Goal: Information Seeking & Learning: Learn about a topic

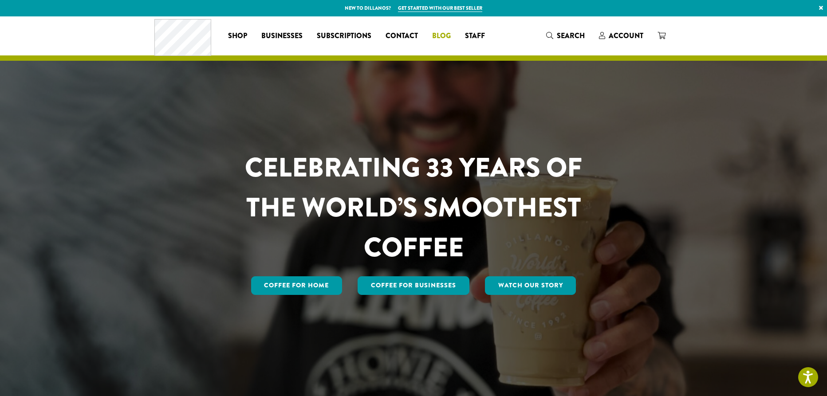
click at [445, 38] on span "Blog" at bounding box center [441, 36] width 19 height 11
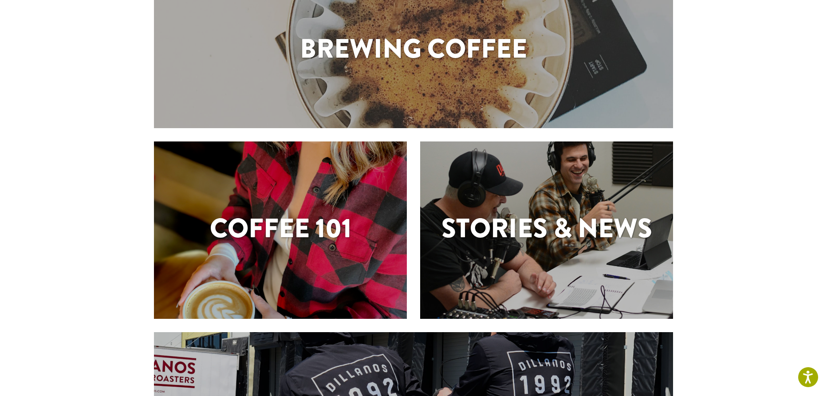
scroll to position [122, 0]
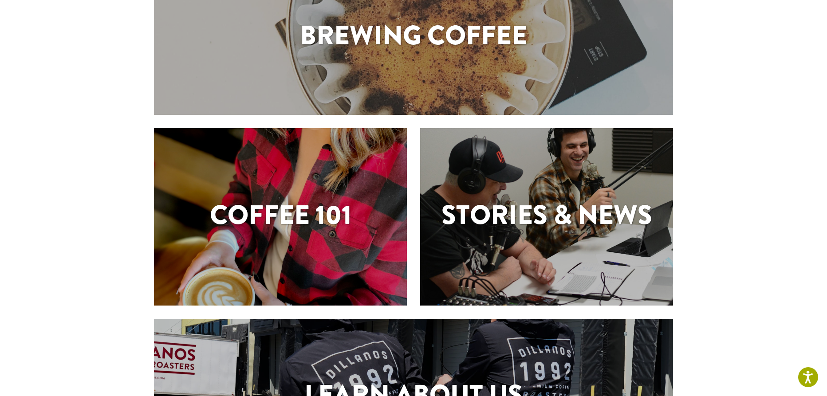
click at [448, 195] on h1 "Stories & News" at bounding box center [546, 215] width 253 height 40
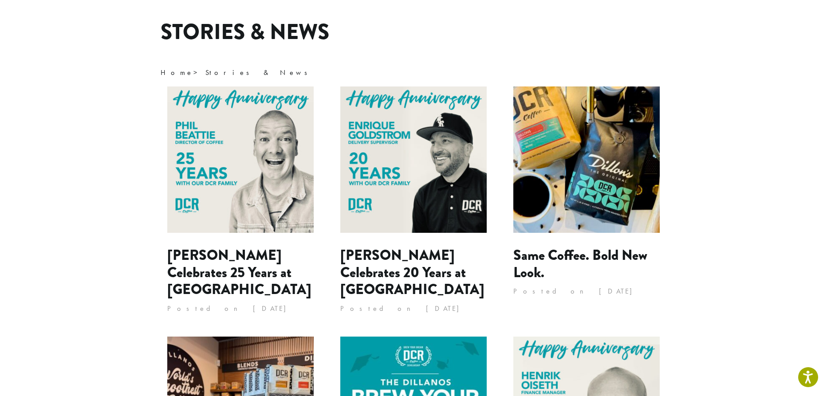
scroll to position [62, 0]
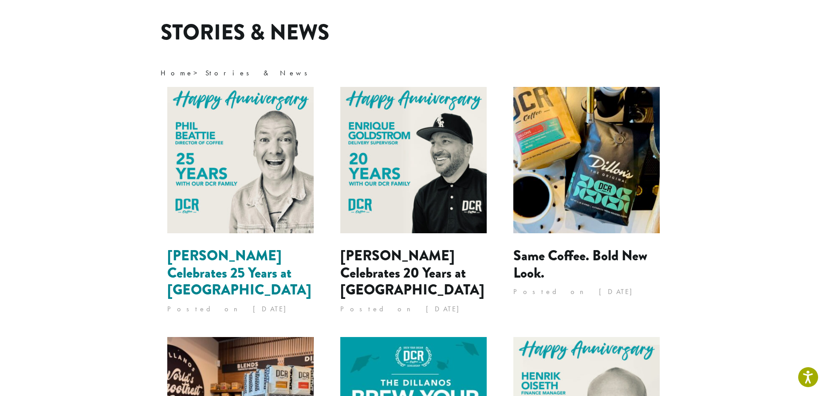
click at [263, 256] on link "[PERSON_NAME] Celebrates 25 Years at [GEOGRAPHIC_DATA]" at bounding box center [239, 272] width 144 height 55
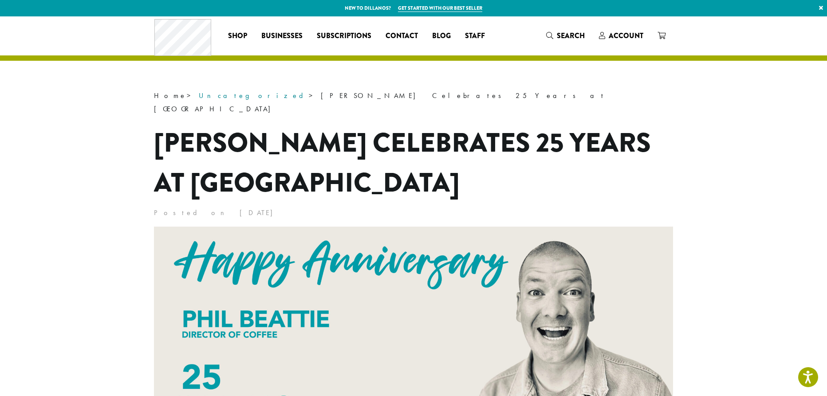
click at [205, 95] on link "Uncategorized" at bounding box center [254, 95] width 110 height 9
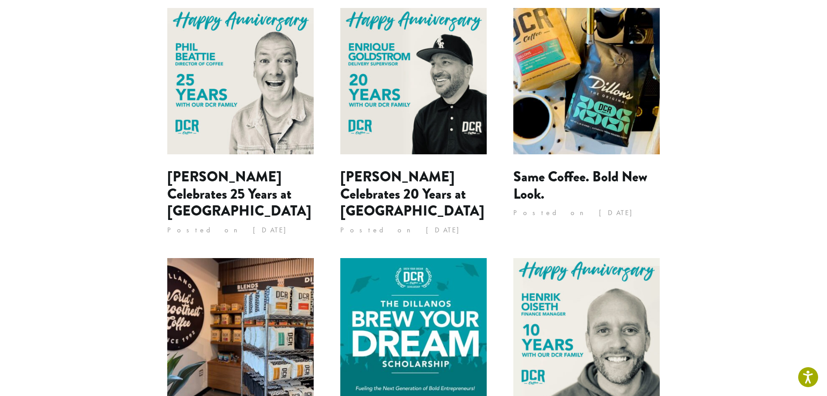
scroll to position [142, 0]
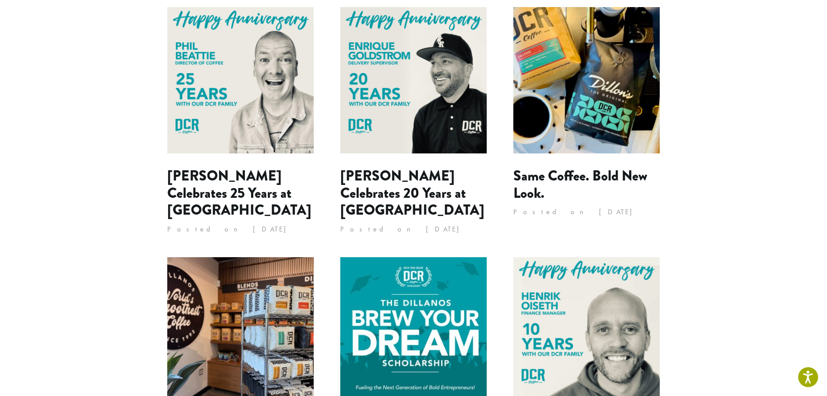
click at [580, 287] on img at bounding box center [586, 330] width 146 height 146
